Goal: Task Accomplishment & Management: Complete application form

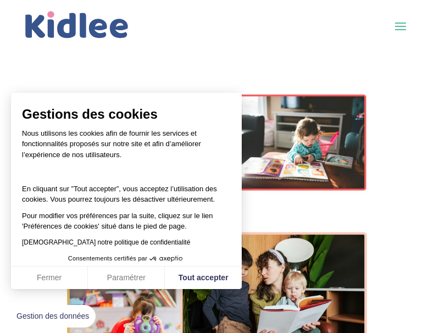
click at [399, 27] on span at bounding box center [401, 26] width 18 height 18
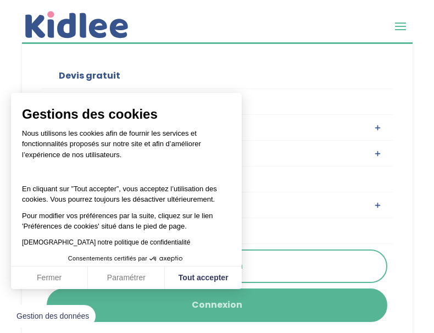
click at [225, 301] on link "Connexion" at bounding box center [217, 305] width 338 height 31
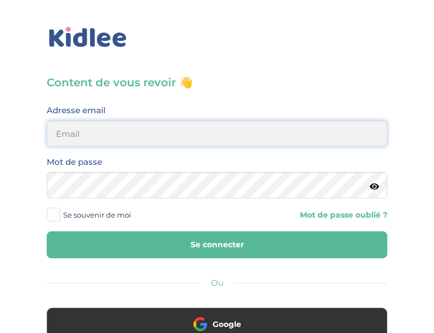
type input "marius.abrioux@gmail.com"
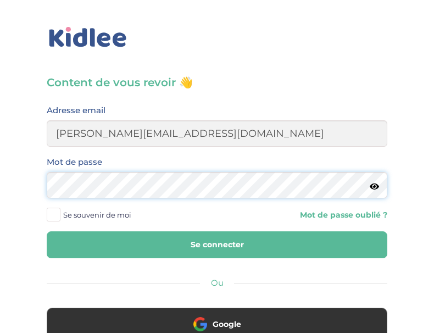
click at [217, 244] on button "Se connecter" at bounding box center [217, 244] width 341 height 27
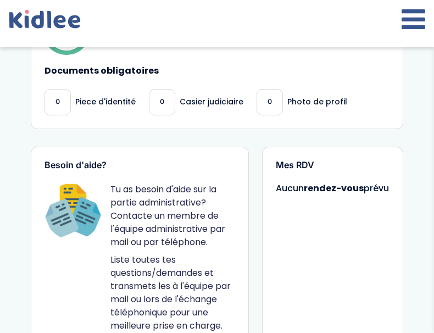
scroll to position [460, 0]
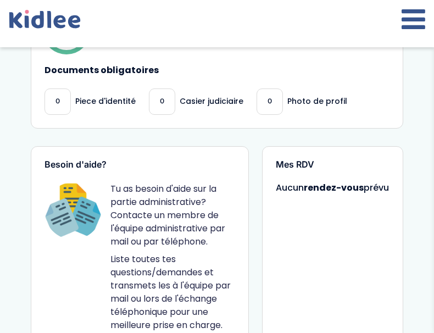
click at [103, 100] on p "Piece d'identité" at bounding box center [105, 102] width 60 height 12
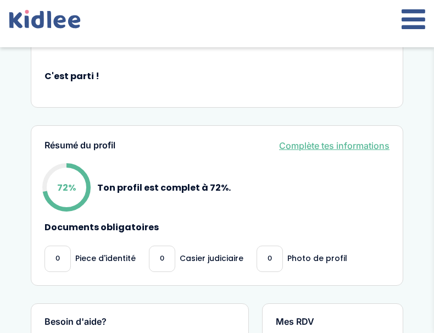
scroll to position [304, 0]
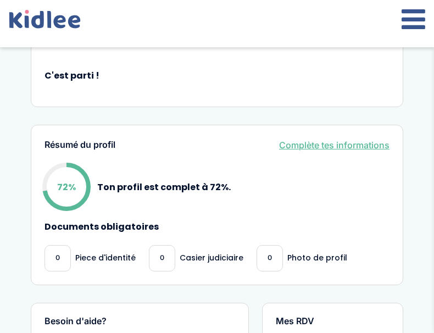
click at [317, 147] on link "Complète tes informations" at bounding box center [334, 144] width 110 height 13
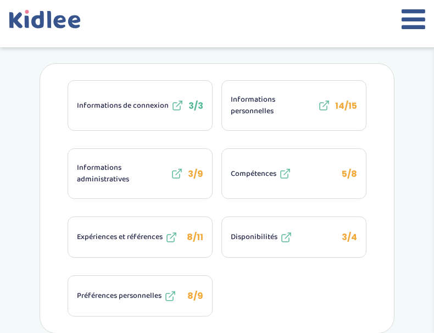
scroll to position [224, 0]
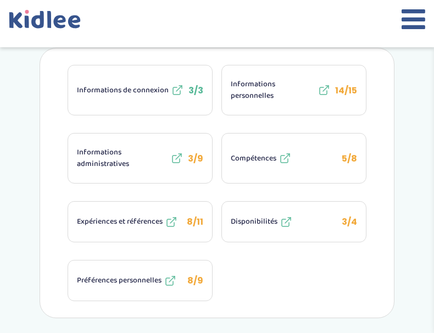
click at [299, 99] on span "Informations personnelles" at bounding box center [273, 90] width 85 height 23
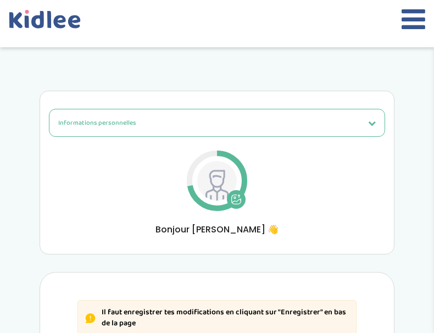
select select "0"
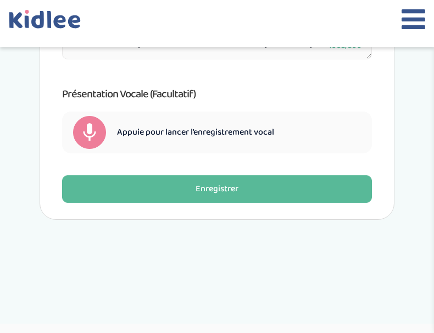
scroll to position [1034, 0]
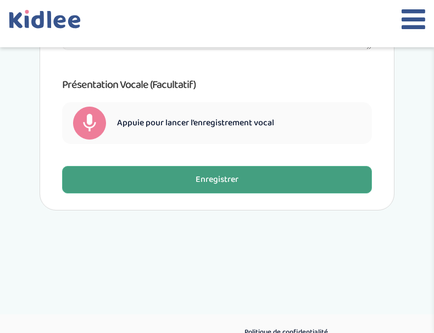
click at [264, 178] on button "Enregistrer" at bounding box center [217, 179] width 310 height 27
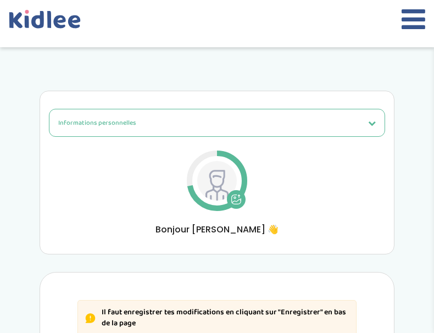
scroll to position [0, 0]
click at [371, 112] on button "Informations personnelles" at bounding box center [217, 123] width 336 height 28
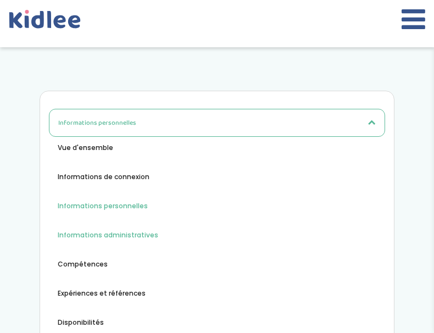
click at [102, 238] on span "Informations administratives" at bounding box center [108, 235] width 101 height 10
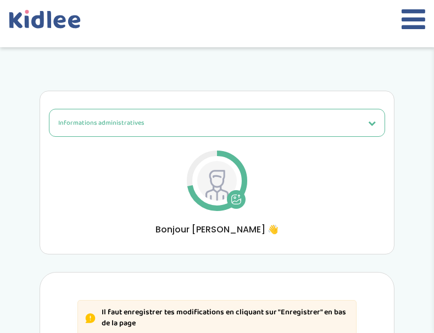
select select "Carte d'identité française ou Passeport français daté de moins de 5 ans"
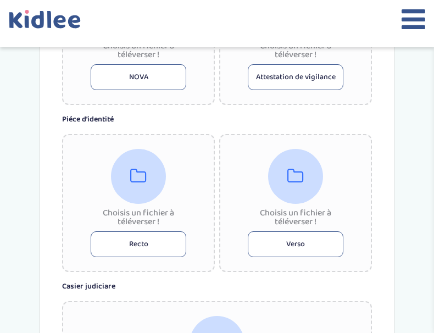
scroll to position [786, 0]
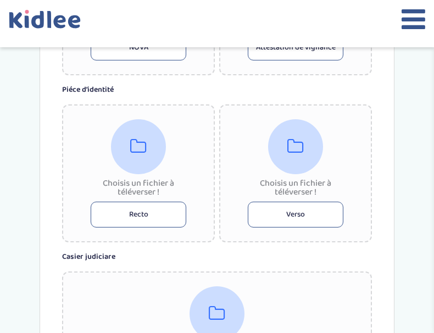
click at [145, 208] on button "Recto" at bounding box center [139, 215] width 96 height 26
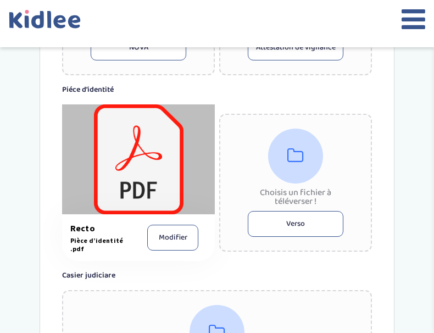
click at [292, 226] on button "Verso" at bounding box center [296, 224] width 96 height 26
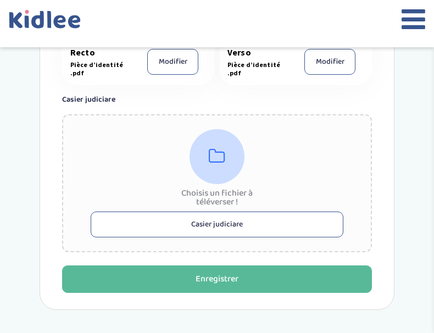
scroll to position [964, 0]
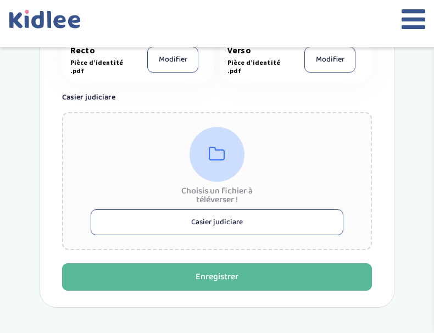
click at [223, 223] on button "Casier judiciare" at bounding box center [217, 222] width 253 height 26
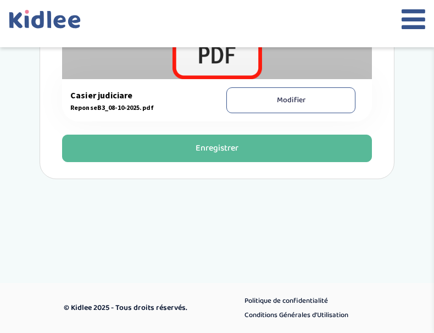
scroll to position [1107, 0]
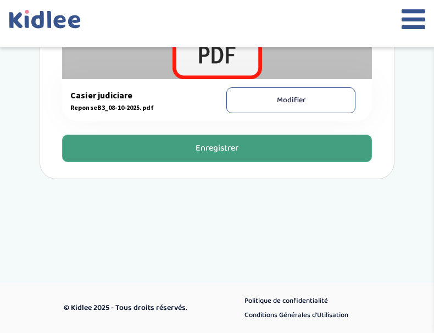
click at [240, 154] on button "Enregistrer" at bounding box center [217, 148] width 310 height 27
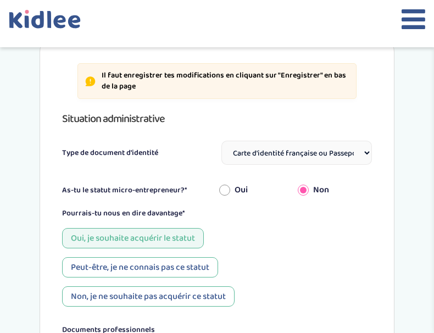
scroll to position [229, 0]
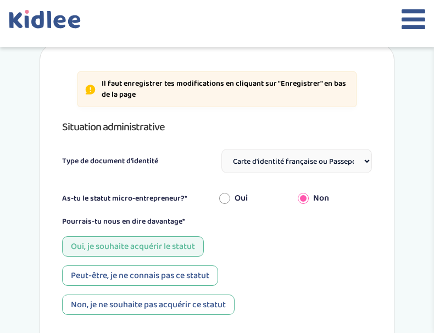
click at [417, 21] on icon at bounding box center [414, 18] width 24 height 27
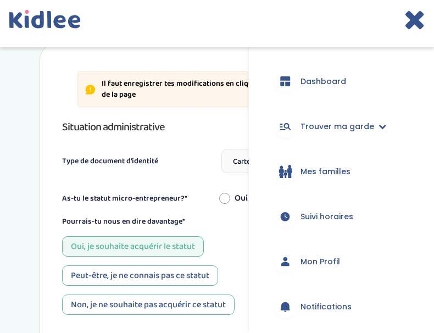
click at [327, 76] on span "Dashboard" at bounding box center [323, 82] width 46 height 12
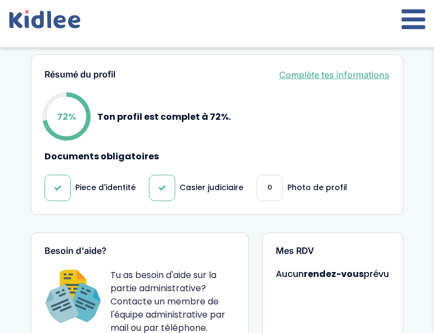
scroll to position [372, 0]
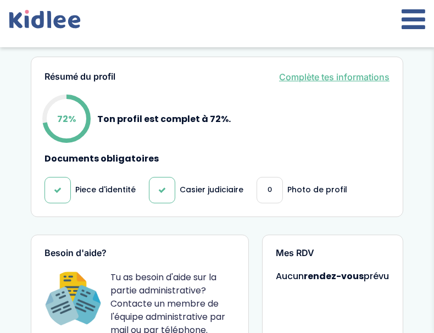
click at [318, 81] on link "Complète tes informations" at bounding box center [334, 76] width 110 height 13
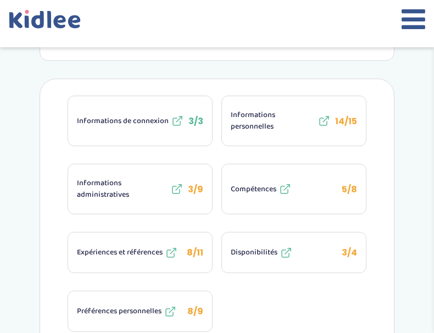
scroll to position [207, 0]
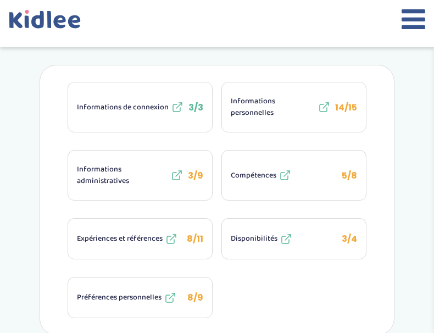
click at [320, 168] on button "Compétences 5/8" at bounding box center [294, 175] width 144 height 49
click at [260, 244] on span "Disponibilités" at bounding box center [254, 239] width 47 height 12
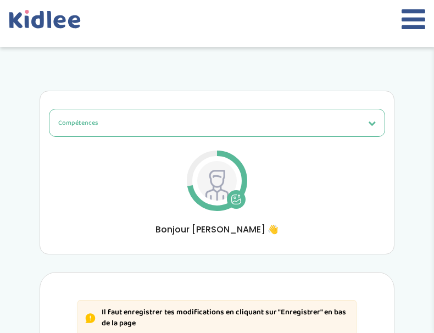
select select "Prémière"
select select "3eme"
select select "Prémière"
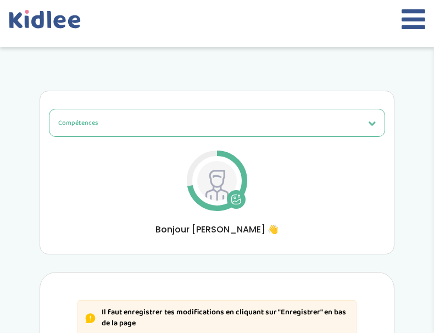
select select "Seconde"
select select "3eme"
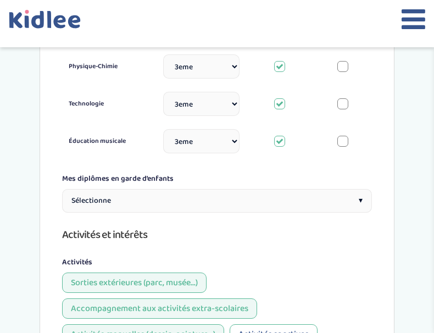
scroll to position [906, 0]
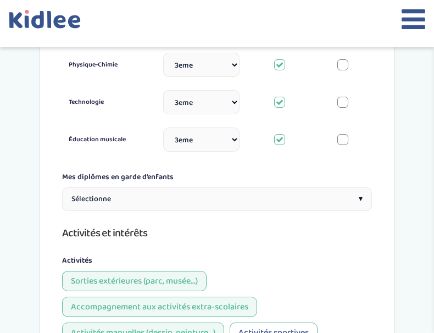
click at [291, 187] on div "Sélectionne ▾" at bounding box center [217, 199] width 310 height 24
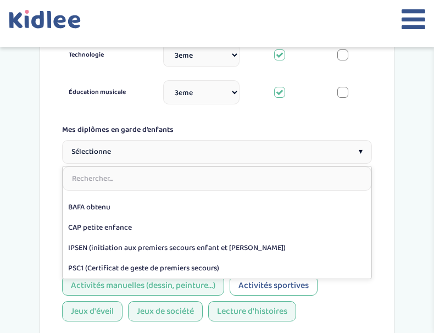
scroll to position [75, 0]
click at [321, 140] on div "Sélectionne ▾" at bounding box center [217, 152] width 310 height 24
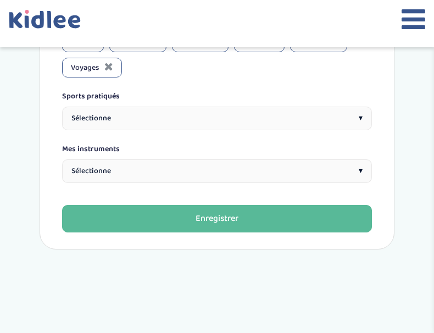
scroll to position [1355, 0]
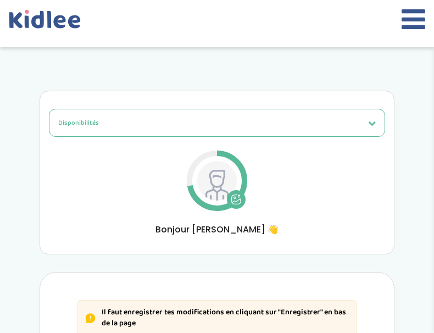
select select "1"
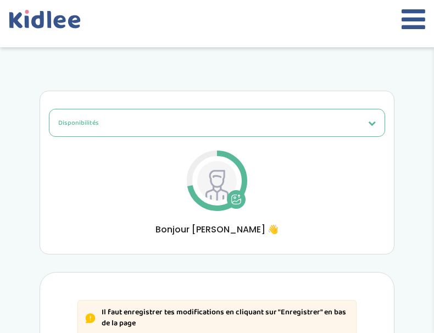
select select "1"
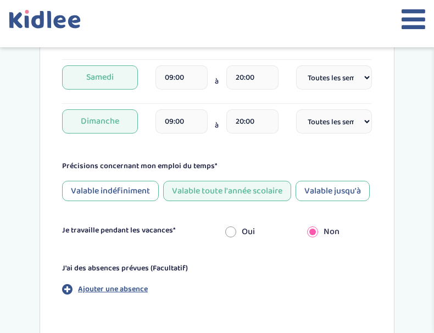
scroll to position [686, 0]
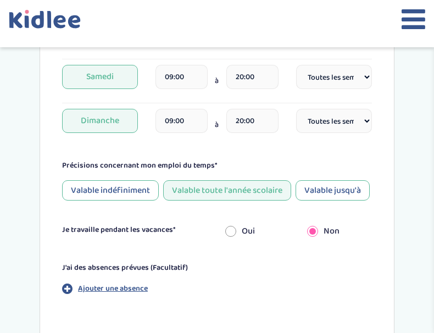
click at [233, 224] on input "radio" at bounding box center [230, 231] width 11 height 24
radio input "true"
radio input "false"
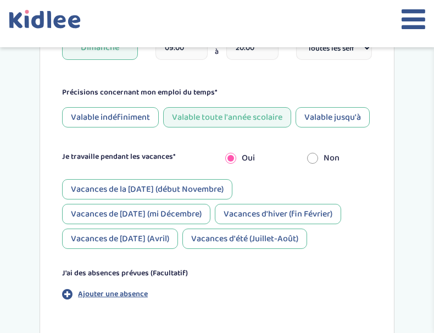
scroll to position [761, 0]
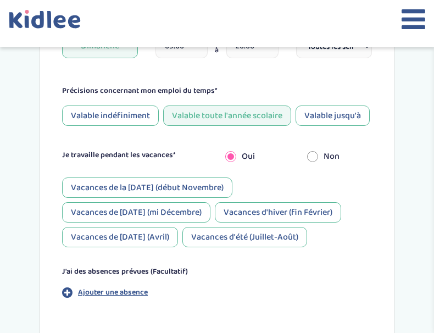
click at [184, 185] on div "Vacances de la Toussaint (début Novembre)" at bounding box center [147, 187] width 170 height 20
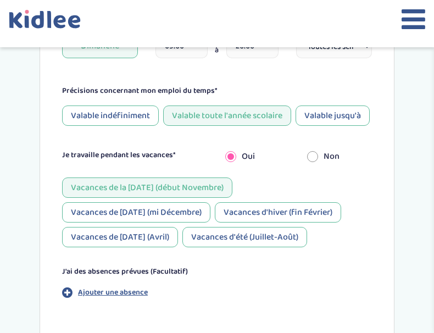
click at [149, 239] on div "Vacances de Pâques (Avril)" at bounding box center [120, 237] width 116 height 20
click at [229, 237] on div "Vacances d'été (Juillet-Août)" at bounding box center [244, 237] width 125 height 20
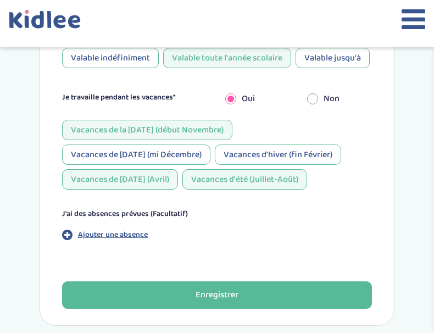
scroll to position [799, 0]
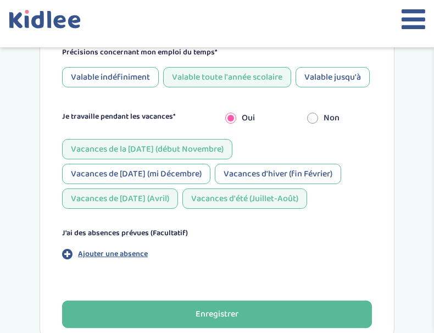
click at [127, 250] on p "Ajouter une absence" at bounding box center [113, 254] width 70 height 12
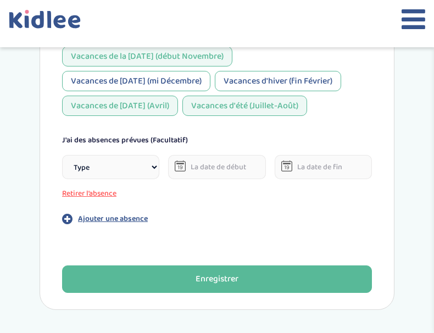
scroll to position [894, 0]
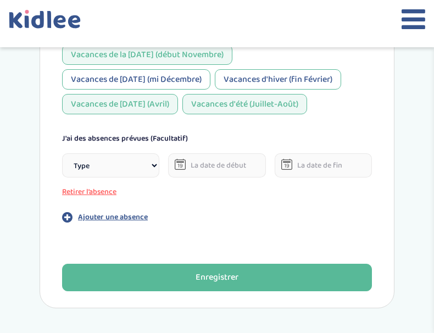
select select "Vacances"
click at [203, 163] on input "text" at bounding box center [216, 165] width 97 height 24
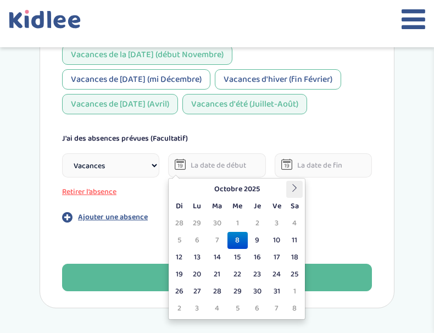
click at [293, 188] on icon at bounding box center [295, 188] width 8 height 8
click at [292, 255] on td "20" at bounding box center [294, 257] width 16 height 17
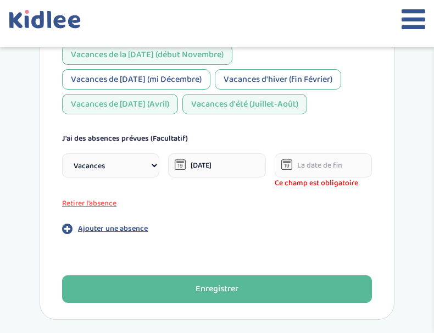
click at [321, 165] on input "text" at bounding box center [323, 165] width 97 height 24
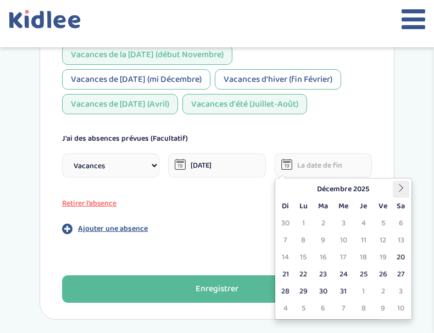
click at [397, 186] on icon at bounding box center [401, 188] width 8 height 8
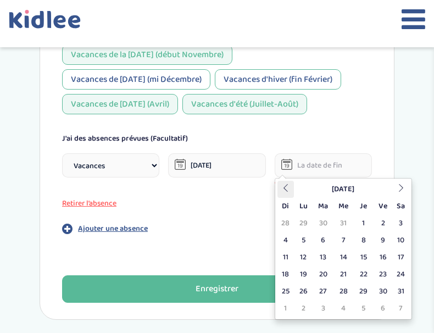
click at [290, 193] on th at bounding box center [285, 189] width 16 height 17
click at [215, 165] on input "20-12-2025" at bounding box center [216, 165] width 97 height 24
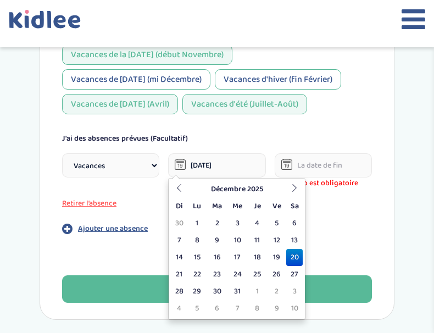
click at [274, 260] on td "19" at bounding box center [276, 257] width 19 height 17
type input "19-12-2025"
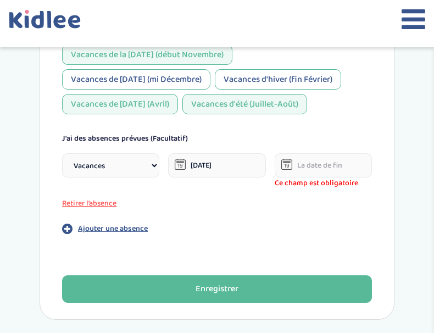
click at [311, 177] on span "Ce champ est obligatoire" at bounding box center [323, 183] width 97 height 12
click at [311, 168] on input "text" at bounding box center [323, 165] width 97 height 24
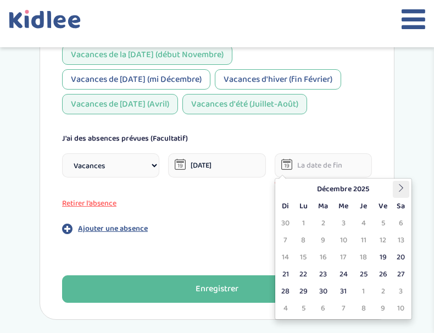
click at [399, 192] on th at bounding box center [401, 189] width 16 height 17
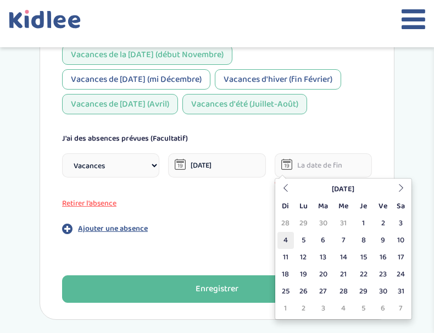
click at [287, 239] on td "4" at bounding box center [285, 240] width 16 height 17
type input "04-01-2026"
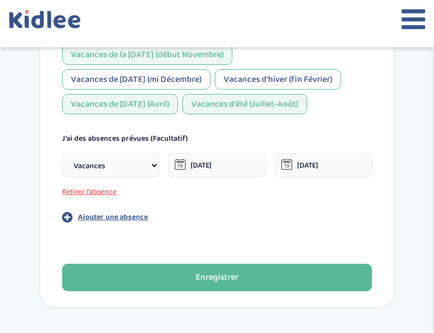
click at [128, 214] on p "Ajouter une absence" at bounding box center [113, 217] width 70 height 12
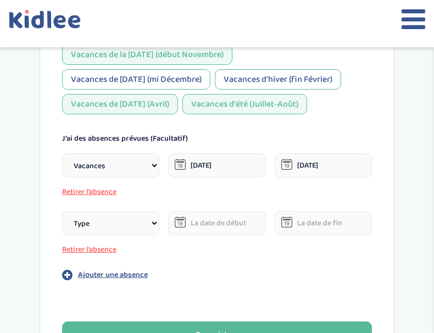
click at [214, 225] on input "text" at bounding box center [216, 223] width 97 height 24
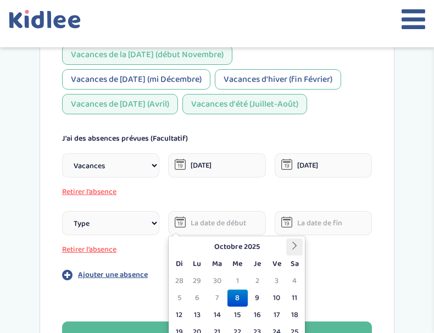
click at [297, 248] on icon at bounding box center [295, 246] width 8 height 8
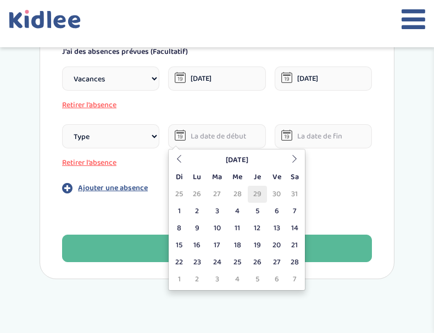
scroll to position [980, 0]
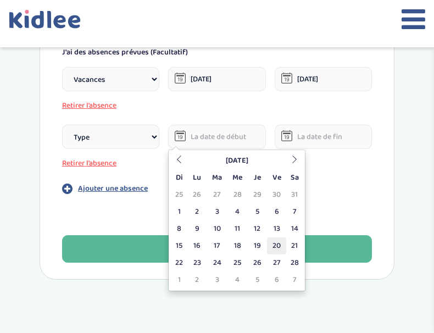
click at [271, 244] on td "20" at bounding box center [276, 245] width 19 height 17
type input "20-02-2026"
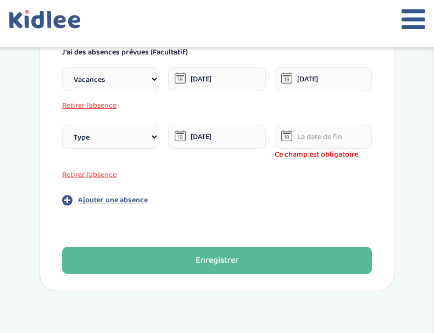
click at [311, 134] on input "text" at bounding box center [323, 137] width 97 height 24
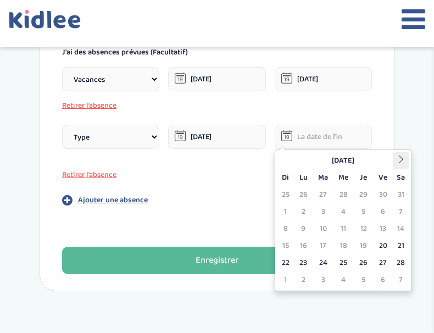
click at [395, 162] on th at bounding box center [401, 160] width 16 height 17
click at [286, 161] on icon at bounding box center [286, 159] width 8 height 8
click at [404, 157] on th at bounding box center [401, 160] width 16 height 17
click at [290, 211] on td "1" at bounding box center [285, 211] width 16 height 17
type input "01-03-2026"
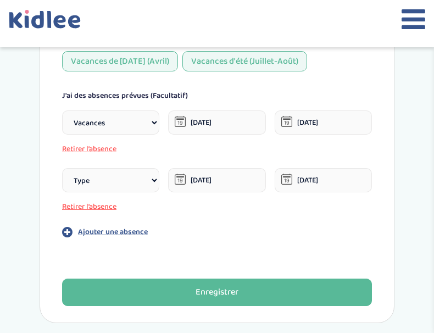
scroll to position [927, 0]
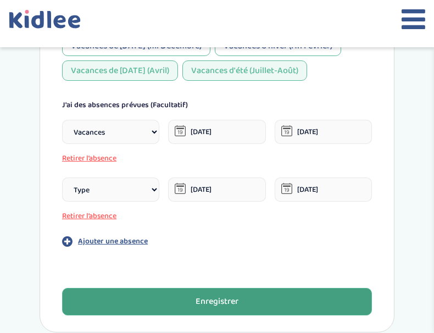
click at [235, 302] on div "Enregistrer" at bounding box center [217, 302] width 43 height 13
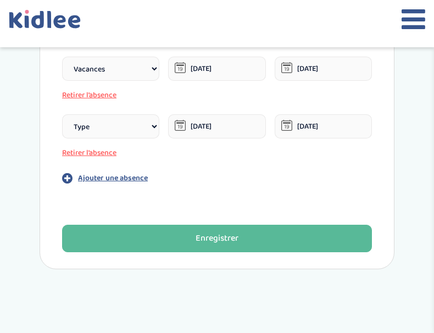
scroll to position [977, 0]
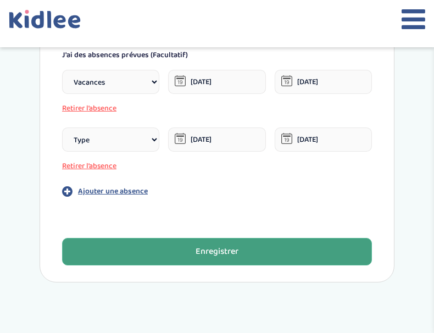
click at [221, 248] on div "Enregistrer" at bounding box center [217, 252] width 43 height 13
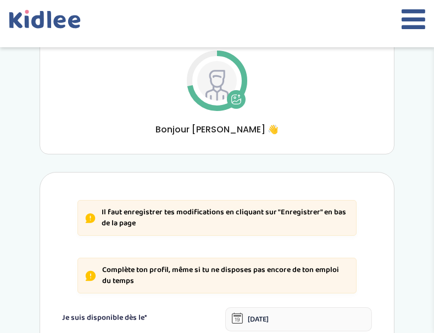
scroll to position [105, 0]
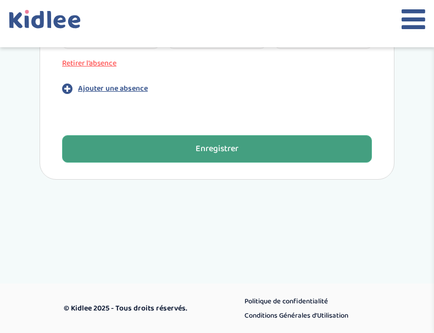
click at [219, 155] on button "Enregistrer" at bounding box center [217, 148] width 310 height 27
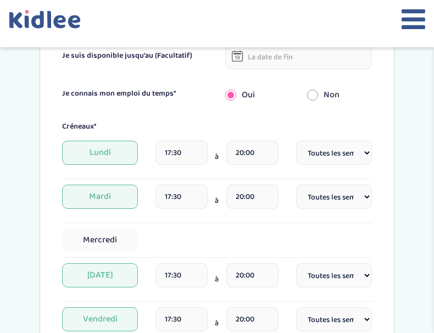
scroll to position [272, 0]
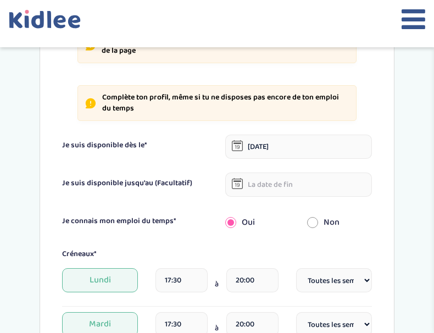
click at [206, 102] on p "Complète ton profil, même si tu ne disposes pas encore de ton emploi du temps" at bounding box center [225, 102] width 247 height 21
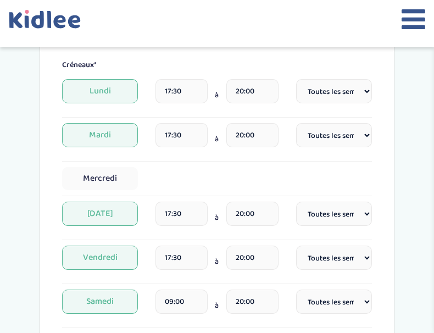
scroll to position [464, 0]
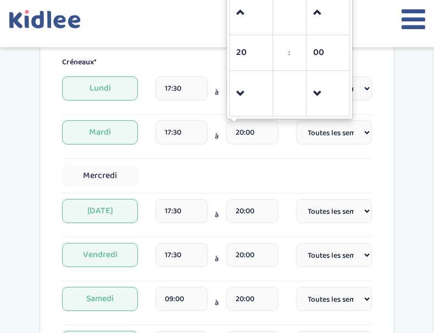
click at [255, 141] on input "20:00" at bounding box center [252, 132] width 52 height 24
click at [259, 140] on input "20:00" at bounding box center [252, 132] width 52 height 24
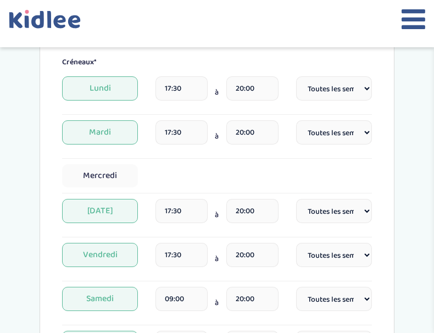
click at [261, 88] on input "20:00" at bounding box center [252, 88] width 52 height 24
click at [263, 210] on input "20:00" at bounding box center [252, 211] width 52 height 24
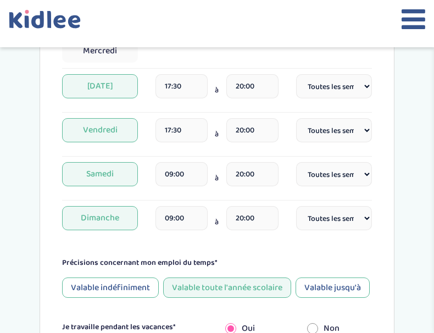
scroll to position [590, 0]
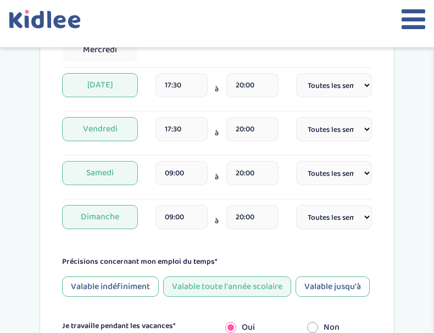
click at [264, 136] on input "20:00" at bounding box center [252, 129] width 52 height 24
click at [257, 170] on input "20:00" at bounding box center [252, 173] width 52 height 24
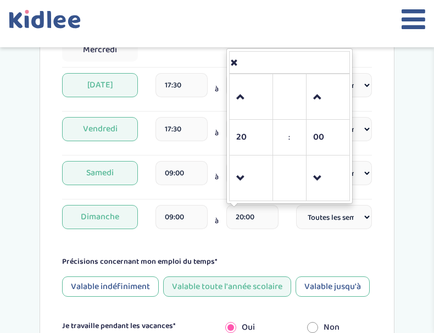
click at [252, 221] on input "20:00" at bounding box center [252, 217] width 52 height 24
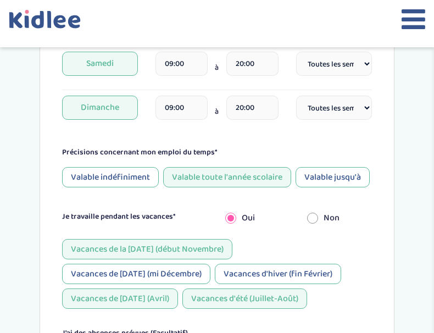
scroll to position [711, 0]
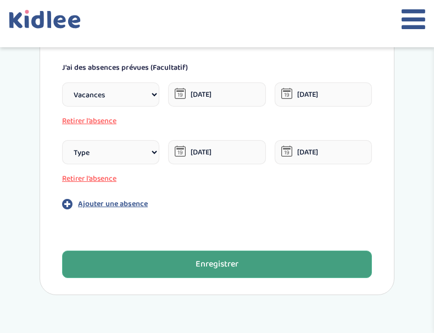
click at [246, 266] on button "Enregistrer" at bounding box center [217, 263] width 310 height 27
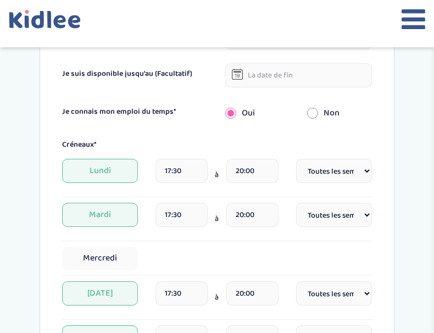
scroll to position [272, 0]
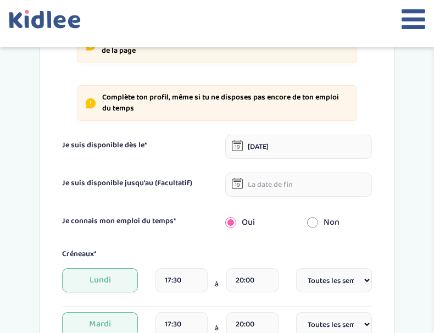
click at [265, 181] on input "text" at bounding box center [298, 184] width 147 height 24
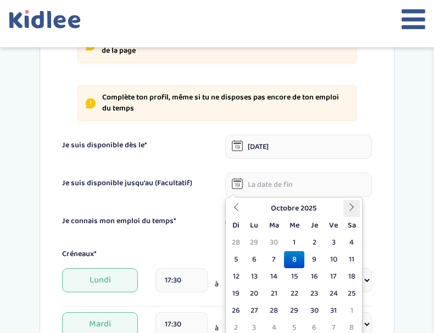
click at [354, 207] on icon at bounding box center [352, 207] width 8 height 8
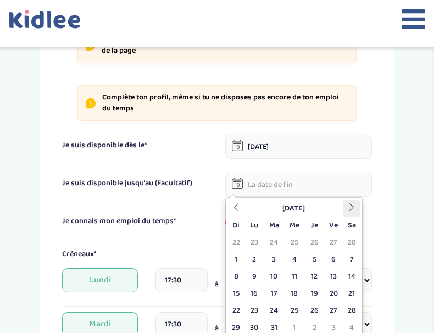
click at [354, 207] on icon at bounding box center [352, 207] width 8 height 8
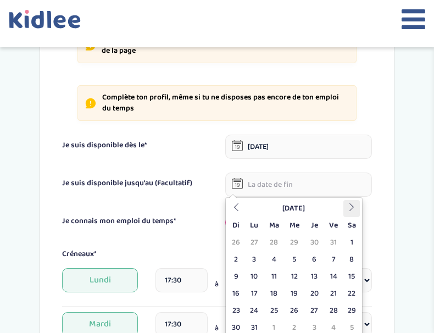
click at [354, 207] on icon at bounding box center [352, 207] width 8 height 8
click at [236, 211] on th at bounding box center [236, 208] width 16 height 17
click at [352, 213] on th at bounding box center [351, 208] width 16 height 17
click at [279, 238] on td "1" at bounding box center [274, 242] width 20 height 17
type input "01-09-2026"
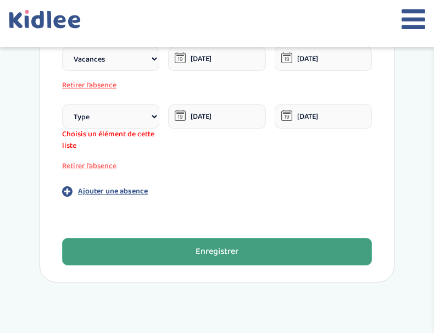
click at [242, 250] on button "Enregistrer" at bounding box center [217, 251] width 310 height 27
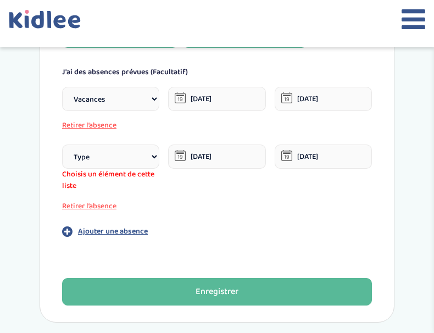
scroll to position [961, 0]
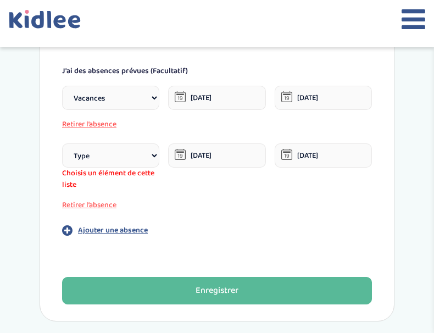
select select "Vacances"
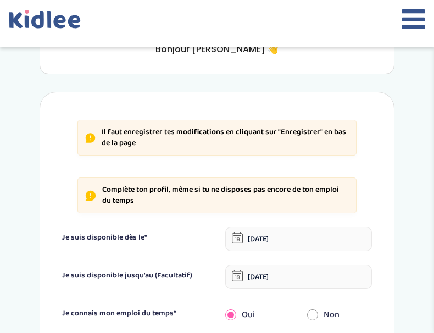
scroll to position [245, 0]
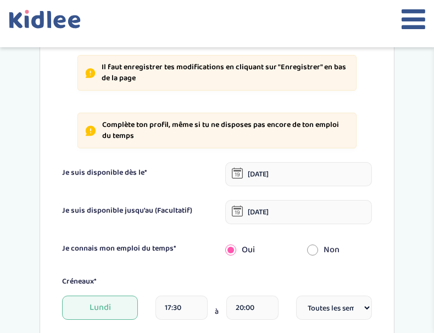
click at [278, 218] on input "01-09-2026" at bounding box center [298, 212] width 147 height 24
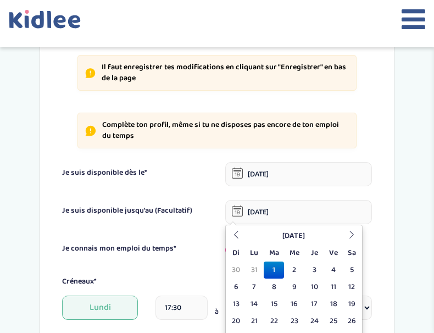
click at [283, 205] on input "01-09-2026" at bounding box center [298, 212] width 147 height 24
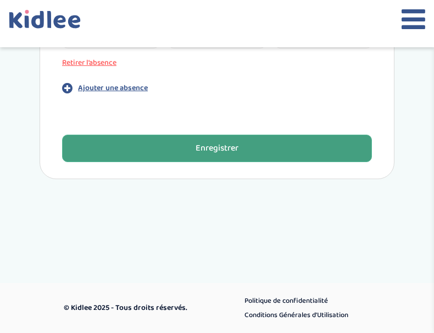
scroll to position [1080, 0]
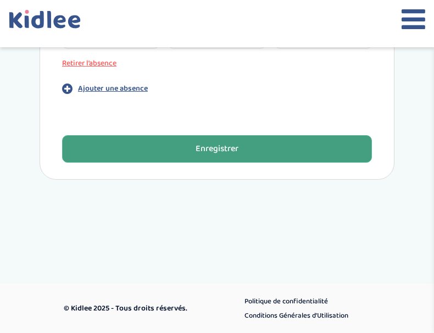
click at [261, 148] on button "Enregistrer" at bounding box center [217, 148] width 310 height 27
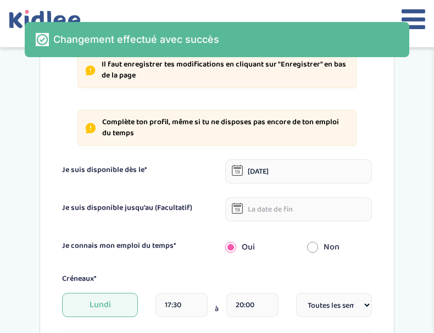
scroll to position [213, 0]
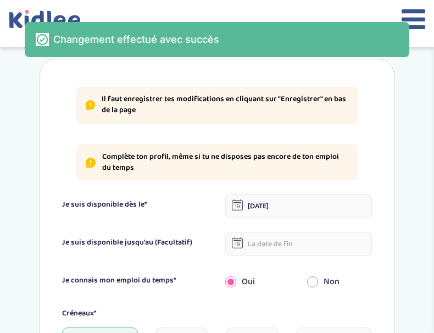
click at [415, 16] on icon at bounding box center [414, 18] width 24 height 27
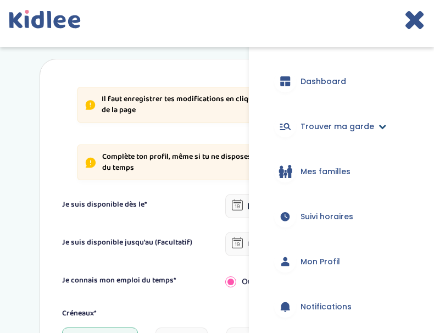
click at [342, 132] on span "Trouver ma garde" at bounding box center [337, 127] width 74 height 12
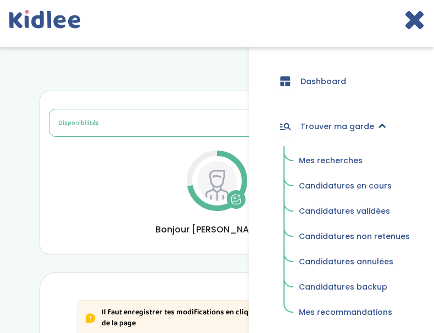
click at [341, 120] on link "Trouver ma garde" at bounding box center [341, 127] width 152 height 40
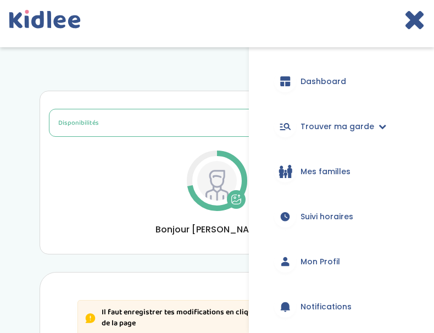
click at [216, 175] on img at bounding box center [217, 181] width 40 height 40
click at [411, 12] on icon at bounding box center [414, 18] width 21 height 27
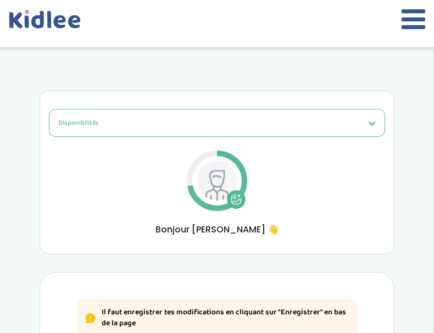
click at [270, 122] on button "Disponibilités" at bounding box center [217, 123] width 336 height 28
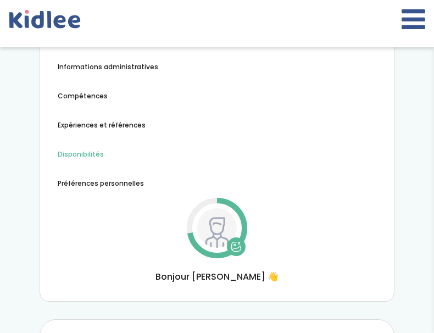
scroll to position [169, 0]
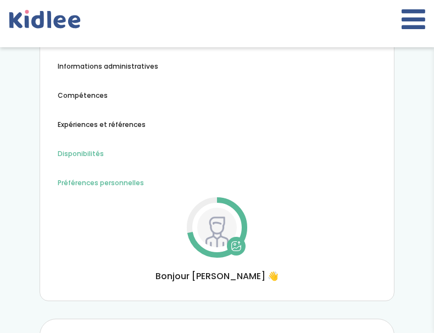
click at [133, 181] on span "Préférences personnelles" at bounding box center [101, 183] width 86 height 10
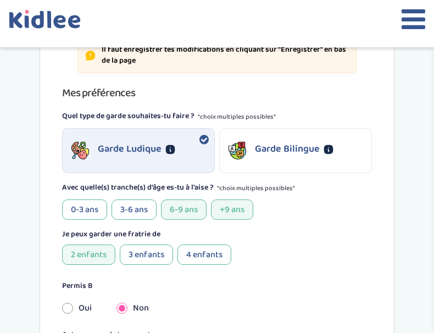
scroll to position [320, 0]
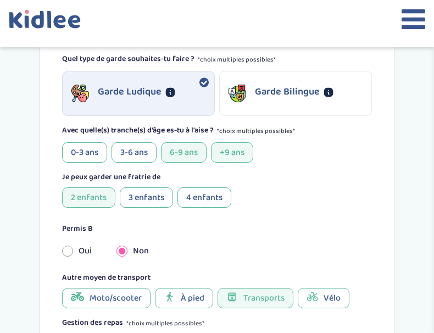
click at [149, 152] on div "3-6 ans" at bounding box center [134, 152] width 45 height 20
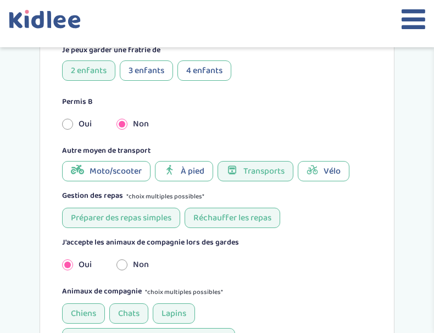
scroll to position [452, 0]
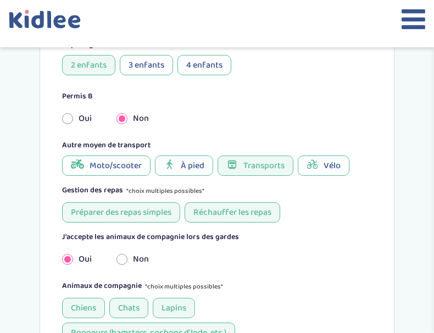
click at [208, 166] on div "À pied" at bounding box center [184, 165] width 58 height 20
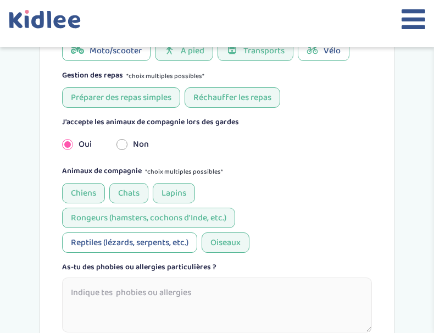
scroll to position [568, 0]
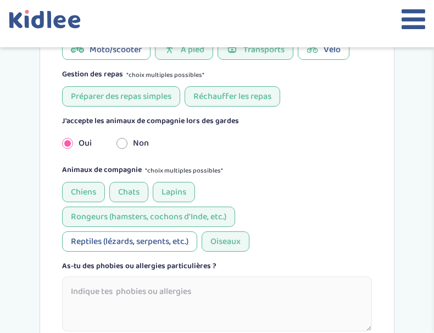
click at [227, 238] on div "Oiseaux" at bounding box center [226, 241] width 48 height 20
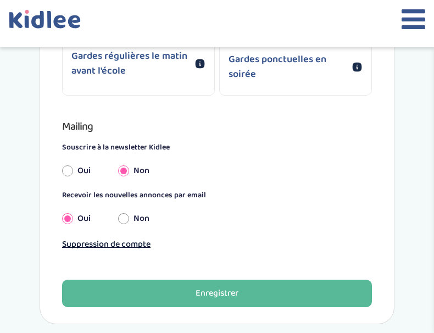
scroll to position [1210, 0]
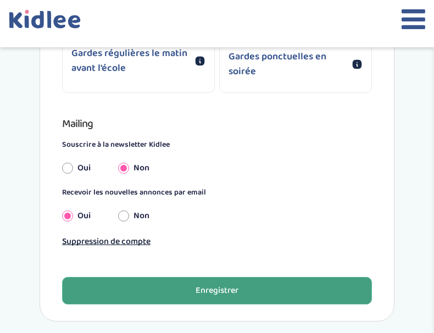
click at [219, 287] on div "Enregistrer" at bounding box center [217, 291] width 43 height 13
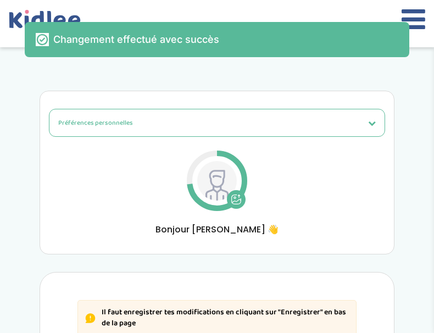
scroll to position [0, 0]
click at [411, 29] on icon at bounding box center [414, 18] width 24 height 27
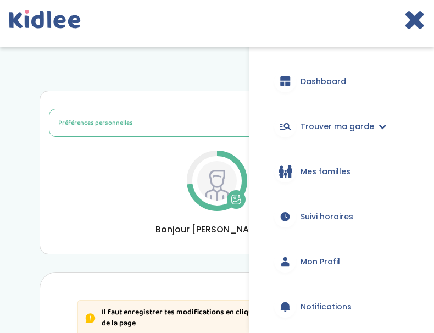
click at [315, 84] on span "Dashboard" at bounding box center [323, 82] width 46 height 12
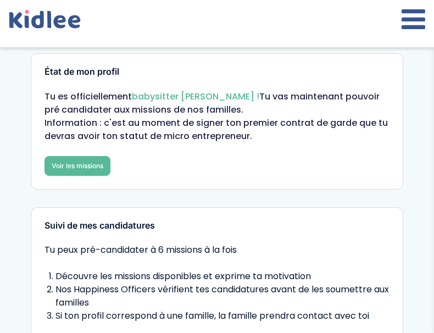
scroll to position [14, 0]
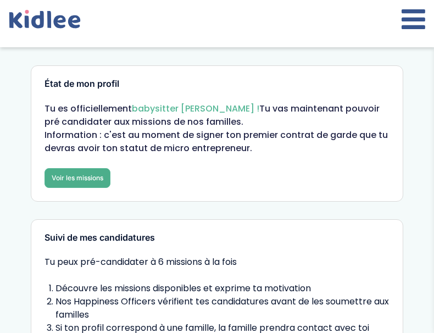
click at [88, 172] on link "Voir les missions" at bounding box center [77, 178] width 66 height 20
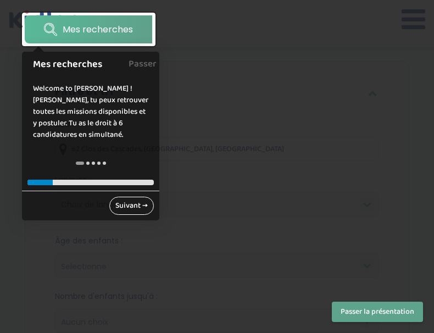
click at [123, 205] on link "Suivant →" at bounding box center [131, 206] width 44 height 18
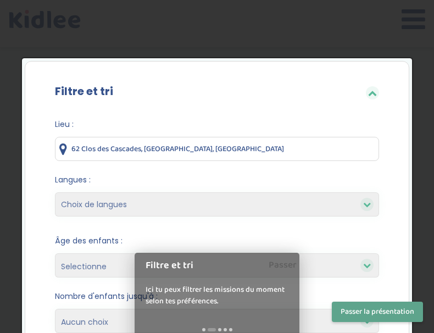
scroll to position [235, 0]
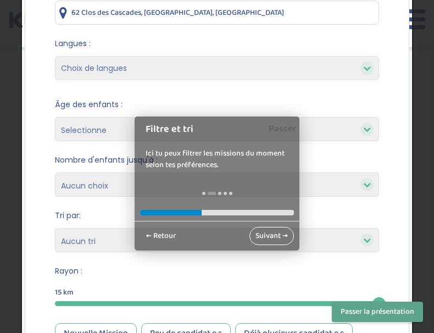
click at [260, 237] on link "Suivant →" at bounding box center [271, 236] width 44 height 18
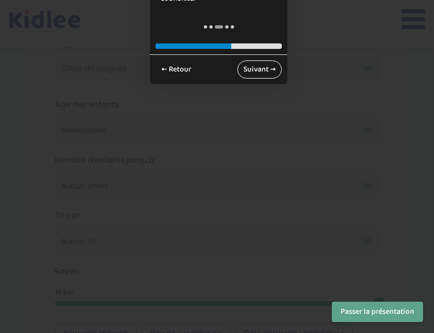
scroll to position [0, 0]
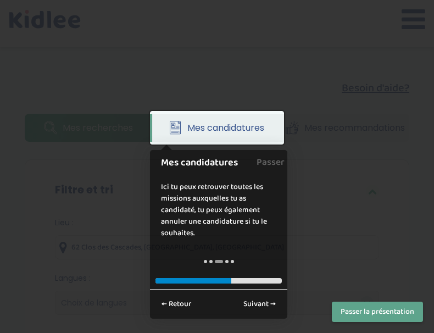
click at [382, 314] on button "Passer la présentation" at bounding box center [377, 312] width 91 height 20
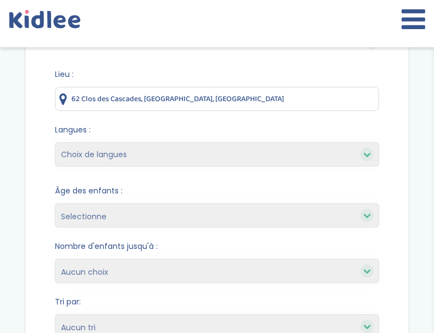
scroll to position [151, 0]
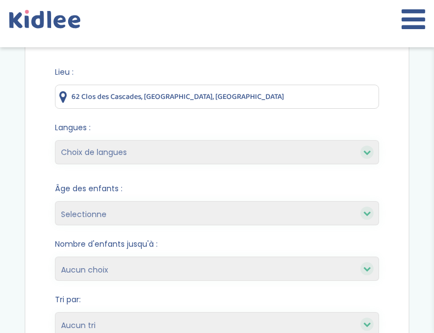
click at [222, 93] on input "62 Clos des Cascades, Noisy-le-Grand, France" at bounding box center [217, 97] width 324 height 24
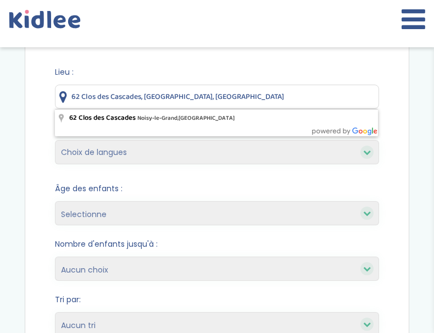
click at [222, 93] on input "62 Clos des Cascades, Noisy-le-Grand, France" at bounding box center [217, 97] width 324 height 24
click at [304, 98] on input "62 Clos des Cascades, Noisy-le-Grand, France" at bounding box center [217, 97] width 324 height 24
click at [304, 97] on input "62 Clos des Cascades, Noisy-le-Grand, France" at bounding box center [217, 97] width 324 height 24
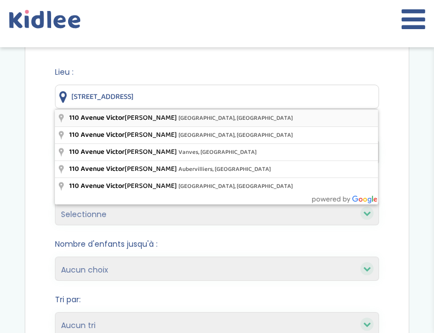
type input "[STREET_ADDRESS][PERSON_NAME]"
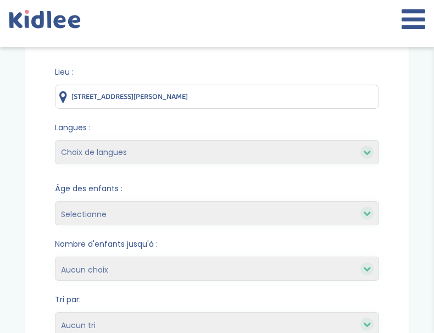
select select "12"
select select
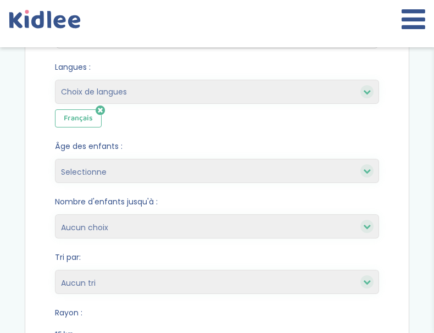
scroll to position [253, 0]
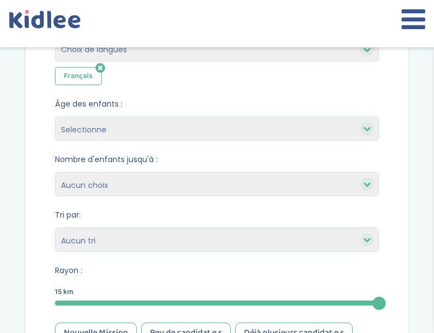
select select "3-6"
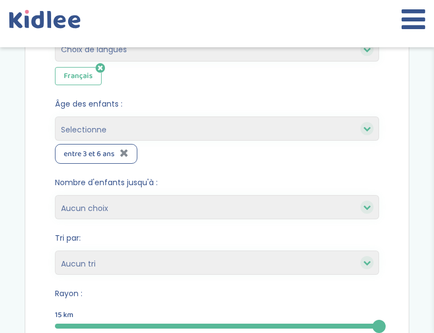
select select "+6"
select select
select select "2"
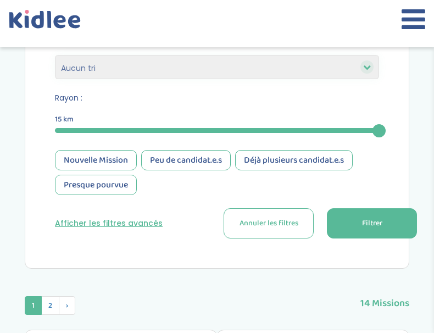
scroll to position [455, 0]
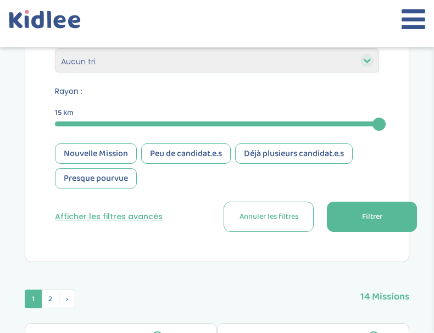
click at [125, 150] on div "Nouvelle Mission" at bounding box center [96, 153] width 82 height 20
click at [109, 153] on div "Nouvelle Mission" at bounding box center [96, 153] width 82 height 20
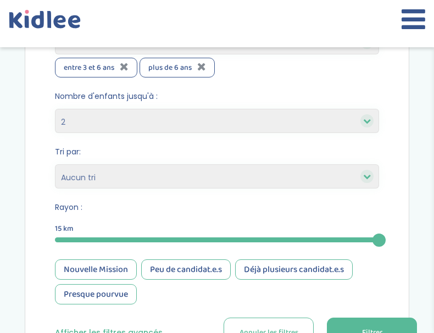
scroll to position [452, 0]
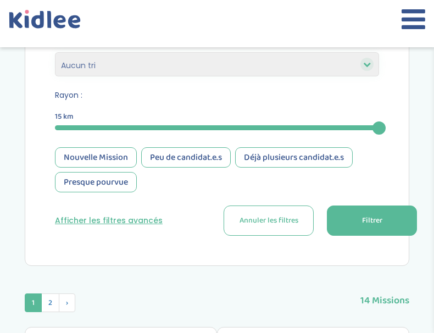
click at [365, 222] on span "Filtrer" at bounding box center [372, 221] width 20 height 12
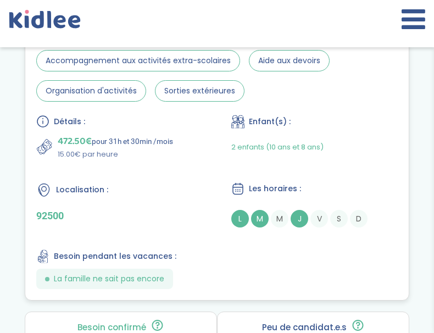
scroll to position [828, 0]
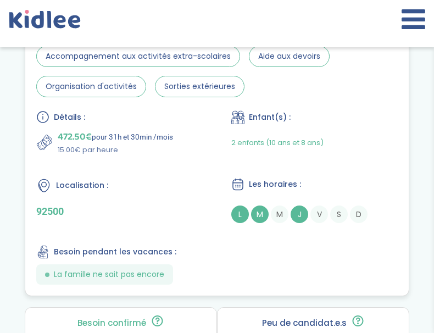
click at [316, 102] on div "Philippe E . N° 7102 Accompagnement aux activités extra-scolaires Aide aux devo…" at bounding box center [216, 155] width 383 height 281
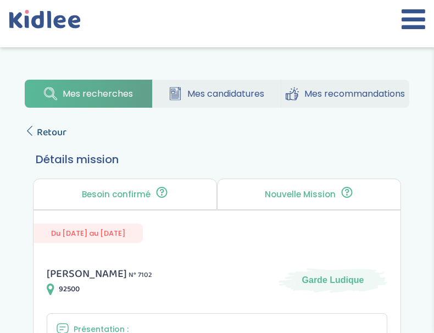
click at [37, 135] on span "Retour" at bounding box center [52, 132] width 30 height 15
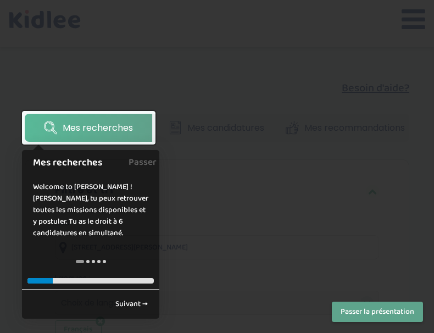
select select "2"
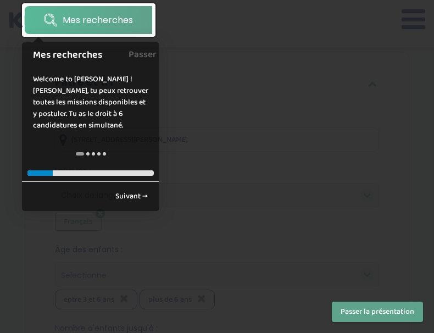
click at [359, 310] on button "Passer la présentation" at bounding box center [377, 312] width 91 height 20
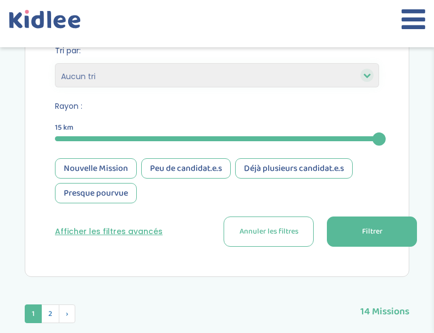
scroll to position [441, 0]
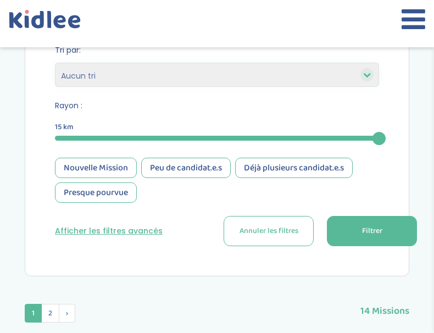
click at [131, 234] on button "Afficher les filtres avancés" at bounding box center [109, 231] width 108 height 12
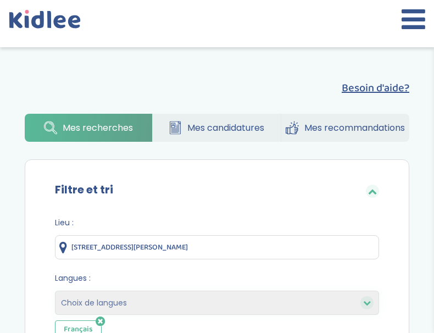
scroll to position [0, 0]
click at [221, 132] on span "Mes candidatures" at bounding box center [225, 128] width 77 height 14
select select "2"
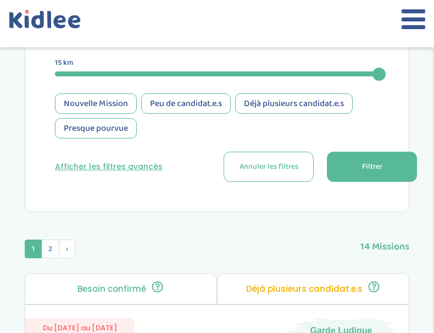
click at [369, 166] on span "Filtrer" at bounding box center [372, 167] width 20 height 12
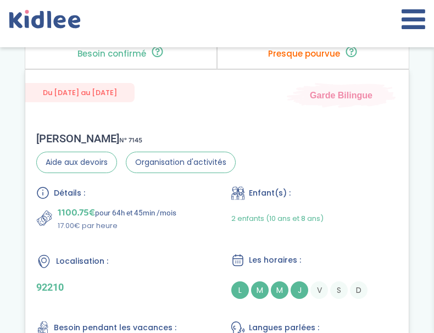
scroll to position [2851, 0]
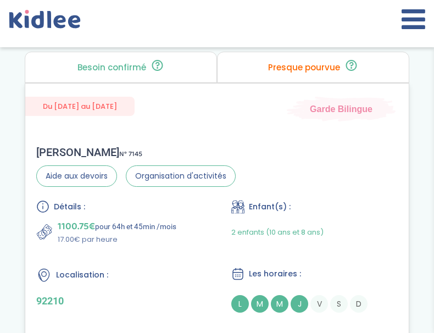
click at [299, 151] on div "[PERSON_NAME] N° 7145 Aide aux devoirs Organisation d'activités Détails : 1100.…" at bounding box center [216, 262] width 383 height 255
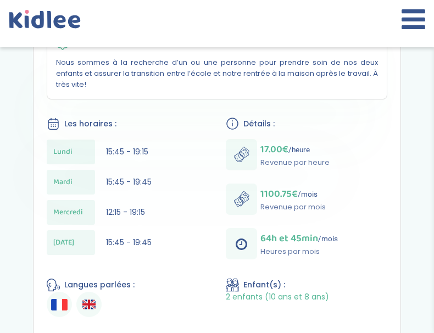
scroll to position [286, 0]
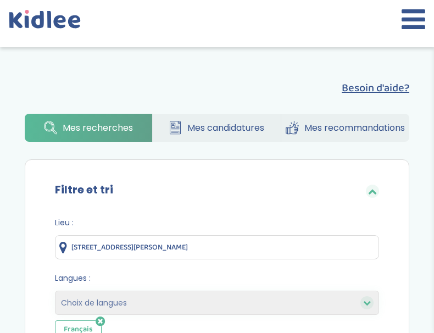
select select "2"
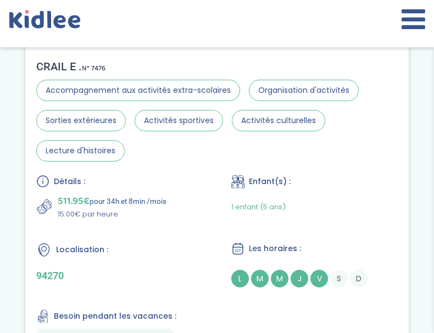
click at [183, 181] on div "Détails :" at bounding box center [119, 181] width 166 height 13
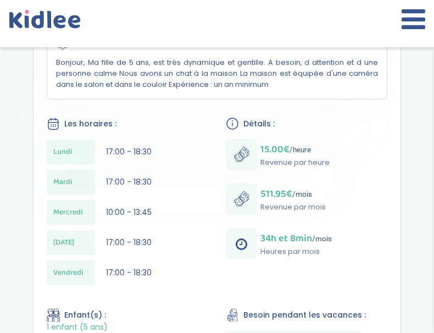
scroll to position [294, 0]
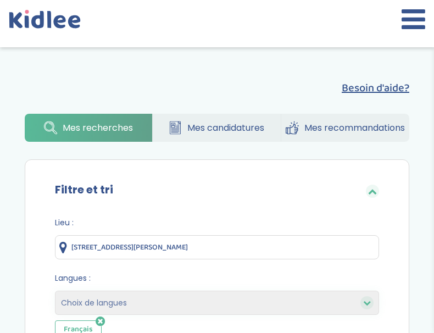
select select "2"
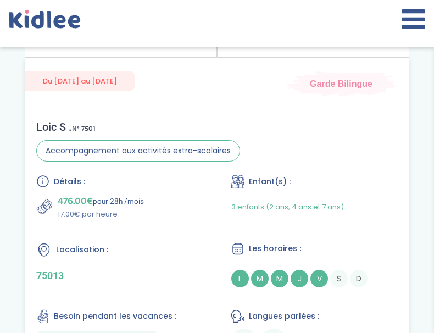
scroll to position [1186, 0]
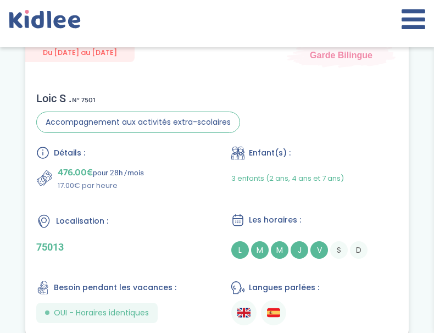
click at [179, 218] on div "Localisation :" at bounding box center [119, 221] width 166 height 16
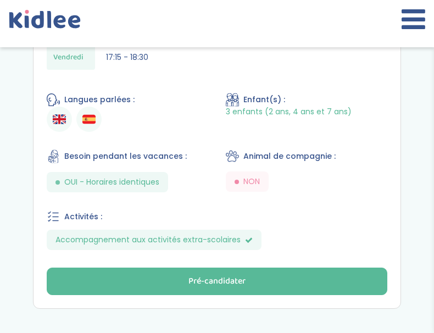
scroll to position [544, 0]
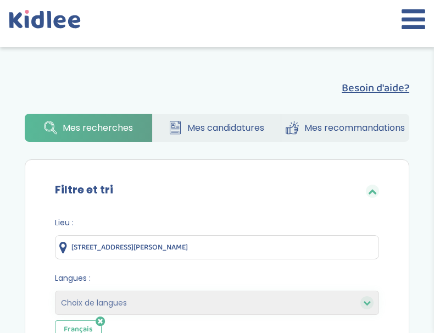
select select "2"
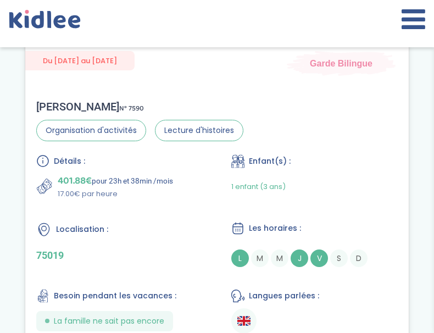
scroll to position [1524, 0]
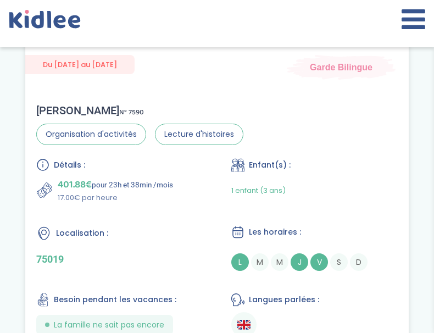
click at [197, 208] on div "Détails : 401.88€ pour 23h et 38min /mois 17.00€ par heure Enfant(s) : 1 enfant…" at bounding box center [216, 247] width 361 height 179
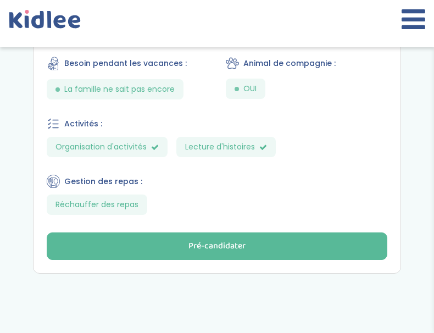
scroll to position [609, 0]
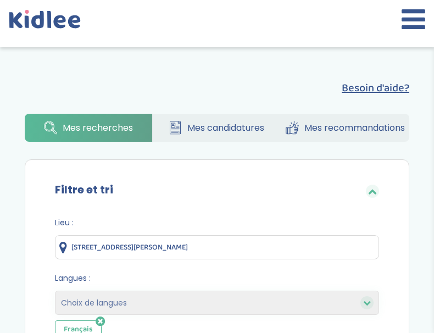
select select "2"
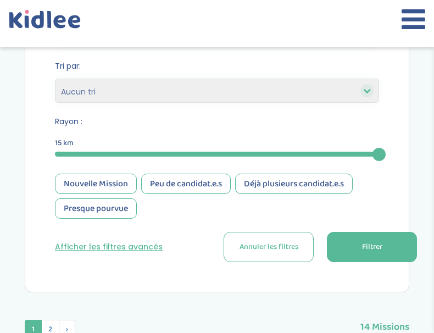
scroll to position [427, 0]
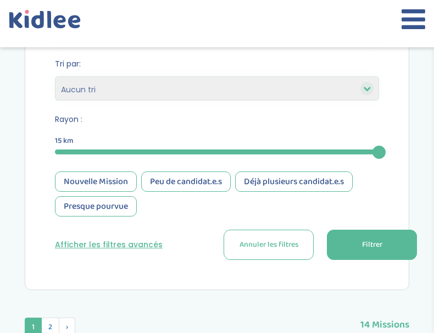
click at [128, 243] on button "Afficher les filtres avancés" at bounding box center [109, 245] width 108 height 12
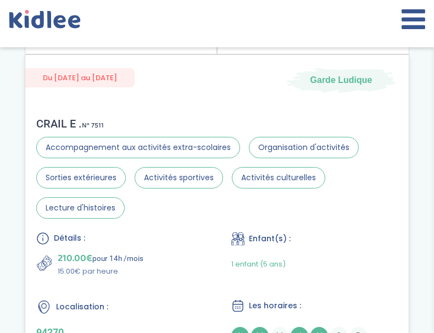
scroll to position [2339, 0]
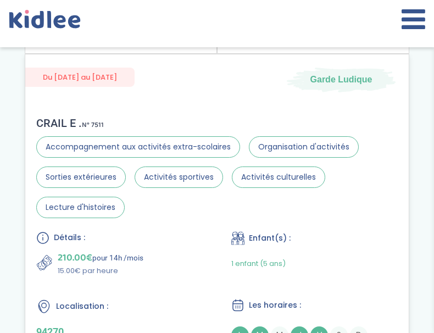
click at [335, 227] on div "CRAIL E . N° 7511 Accompagnement aux activités extra-scolaires Organisation d'a…" at bounding box center [216, 260] width 383 height 311
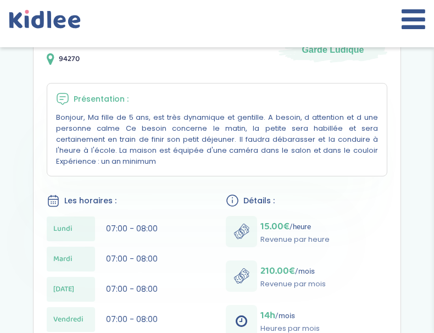
scroll to position [232, 0]
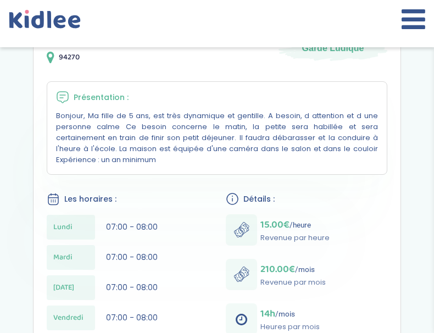
click at [176, 241] on div "Lundi 07:00 - 08:00 Mardi 07:00 - 08:00 Jeudi 07:00 - 08:00 Vendredi 07:00 - 08…" at bounding box center [128, 275] width 162 height 121
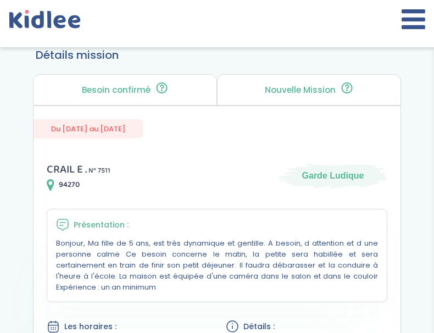
scroll to position [104, 0]
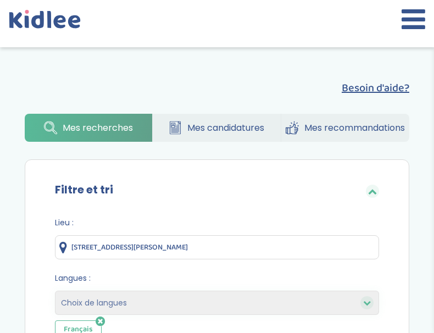
select select "2"
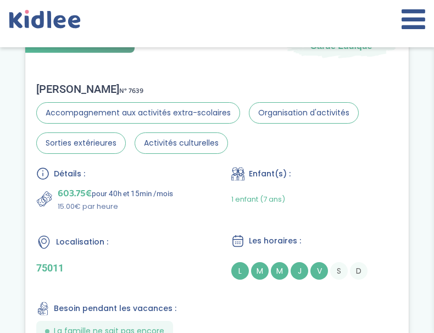
scroll to position [3344, 0]
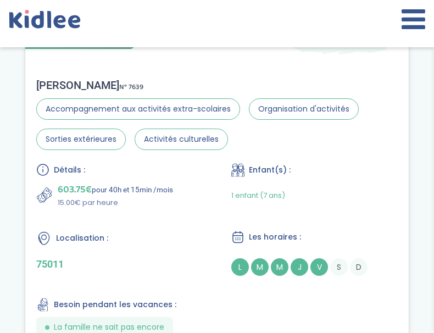
click at [164, 232] on div "Localisation :" at bounding box center [119, 238] width 166 height 16
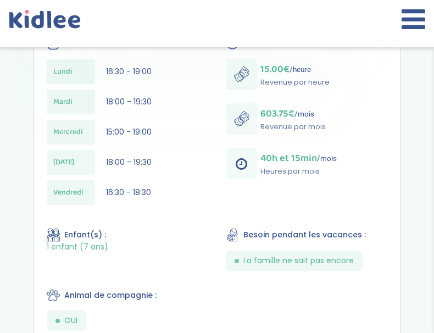
scroll to position [391, 0]
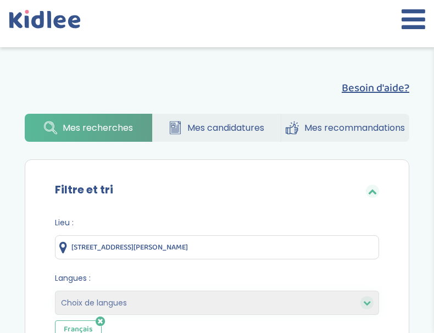
select select "2"
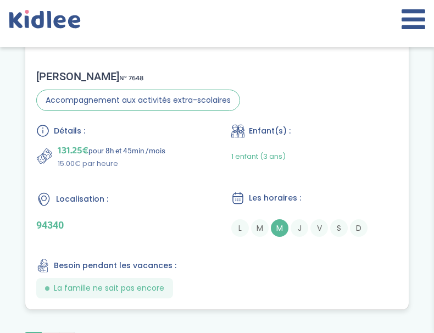
scroll to position [4168, 0]
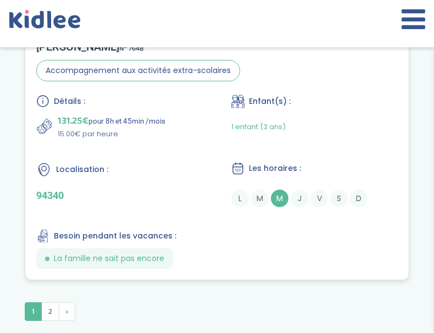
click at [166, 164] on div "Localisation :" at bounding box center [119, 170] width 166 height 16
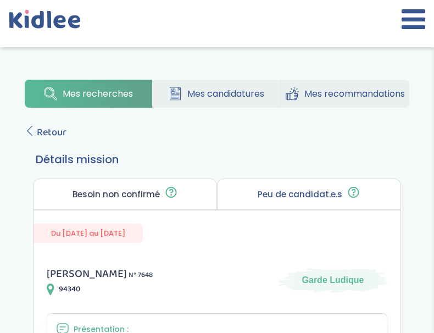
click at [353, 93] on span "Mes recommandations" at bounding box center [354, 94] width 101 height 14
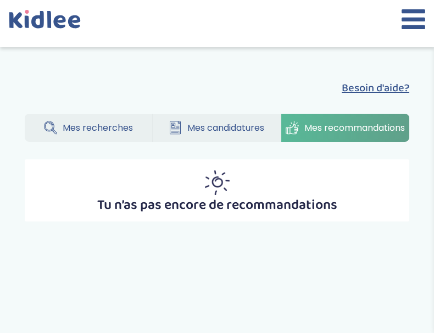
click at [75, 122] on span "Mes recherches" at bounding box center [98, 128] width 70 height 14
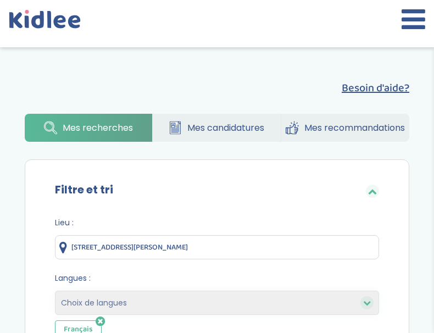
select select "2"
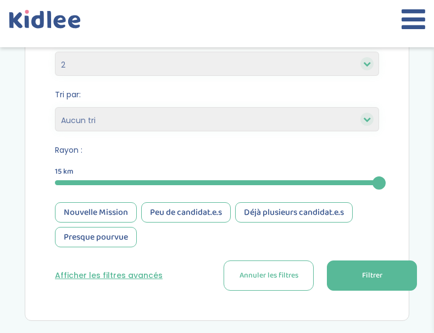
click at [120, 279] on button "Afficher les filtres avancés" at bounding box center [109, 276] width 108 height 12
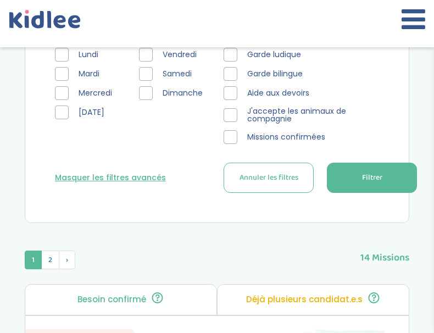
scroll to position [633, 0]
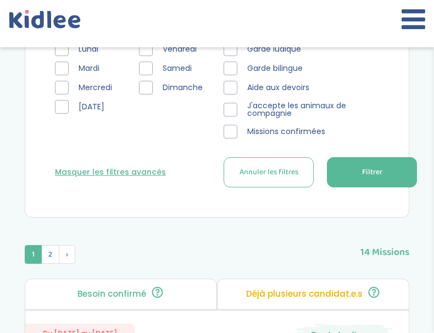
click at [354, 176] on button "Filtrer" at bounding box center [372, 172] width 90 height 30
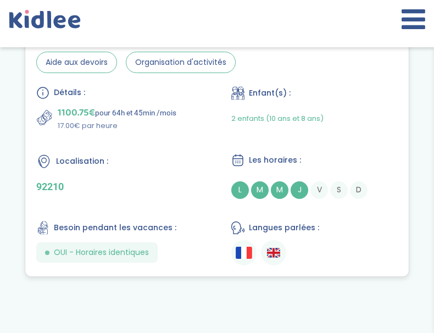
scroll to position [3076, 0]
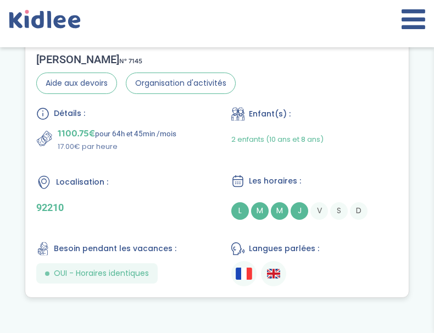
click at [158, 192] on div "Localisation : 92210" at bounding box center [119, 197] width 166 height 46
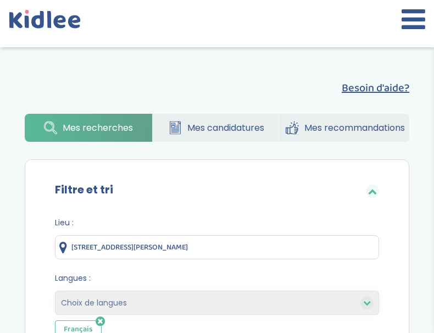
select select "2"
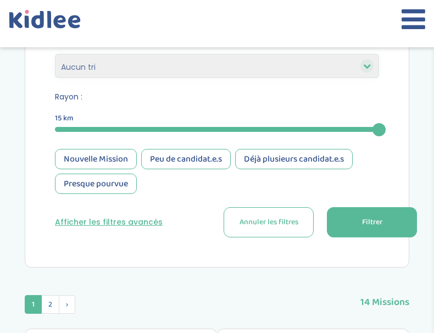
scroll to position [451, 0]
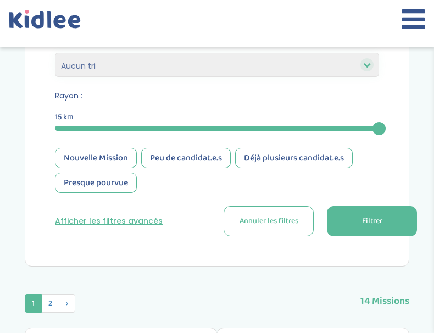
click at [353, 221] on button "Filtrer" at bounding box center [372, 221] width 90 height 30
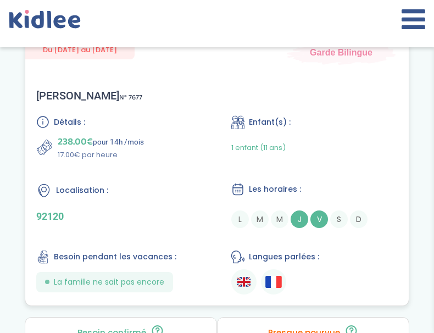
scroll to position [2591, 0]
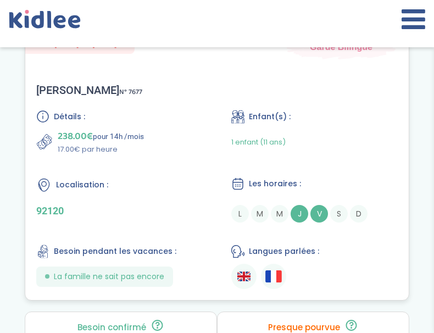
click at [159, 210] on p "92120" at bounding box center [119, 211] width 166 height 12
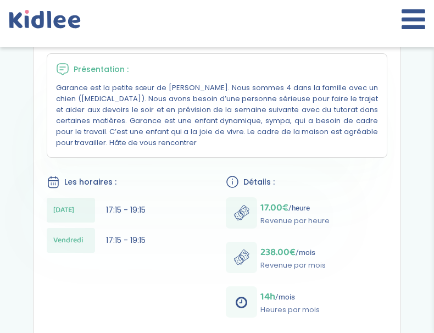
scroll to position [266, 0]
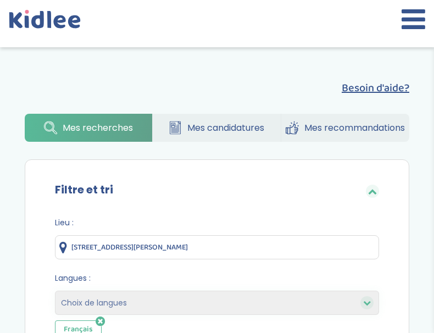
select select "2"
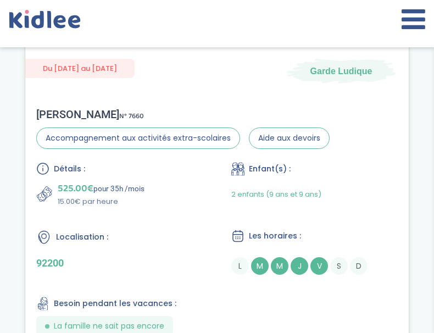
scroll to position [1803, 0]
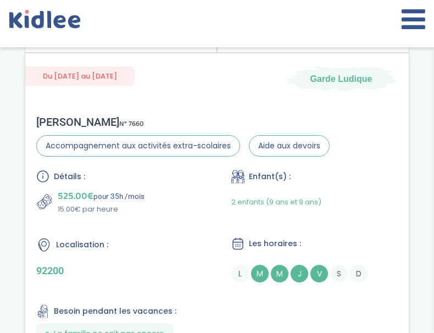
click at [180, 238] on div "Localisation :" at bounding box center [119, 245] width 166 height 16
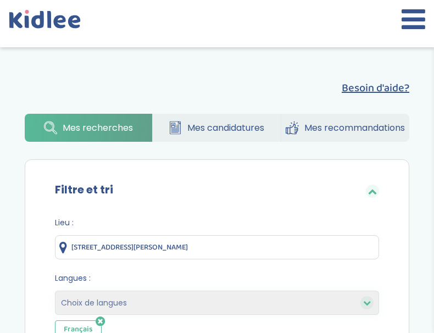
select select "2"
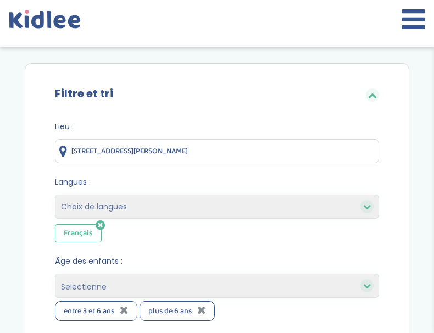
click at [301, 155] on input "110 Avenue Victor Hugo, Boulogne-Billancourt, France" at bounding box center [217, 151] width 324 height 24
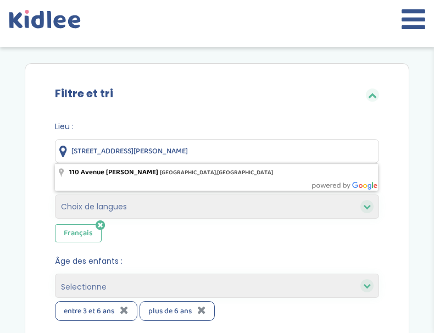
click at [301, 155] on input "110 Avenue Victor Hugo, Boulogne-Billancourt, France" at bounding box center [217, 151] width 324 height 24
click at [292, 152] on input "110 Avenue Victor Hugo, Boulogne-Billancourt, France" at bounding box center [217, 151] width 324 height 24
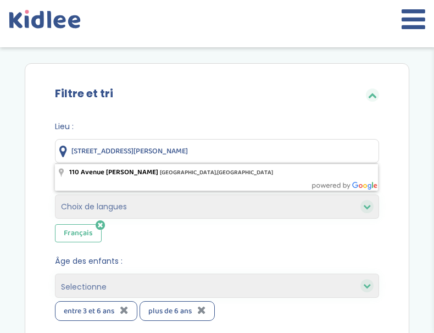
click at [292, 152] on input "110 Avenue Victor Hugo, Boulogne-Billancourt, France" at bounding box center [217, 151] width 324 height 24
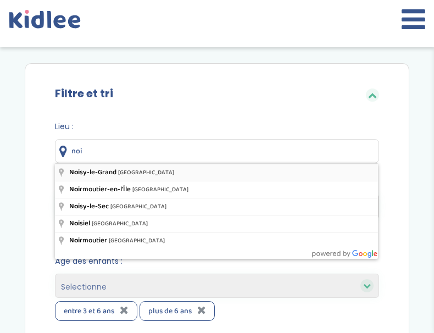
type input "[GEOGRAPHIC_DATA], [GEOGRAPHIC_DATA]"
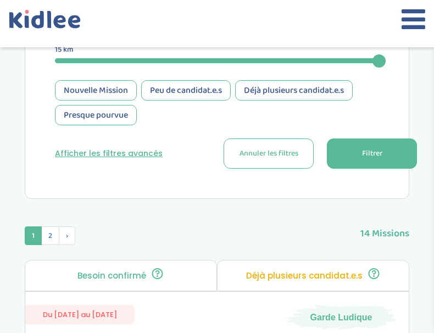
scroll to position [528, 0]
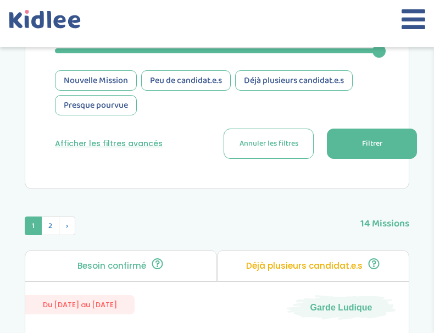
click at [366, 135] on button "Filtrer" at bounding box center [372, 144] width 90 height 30
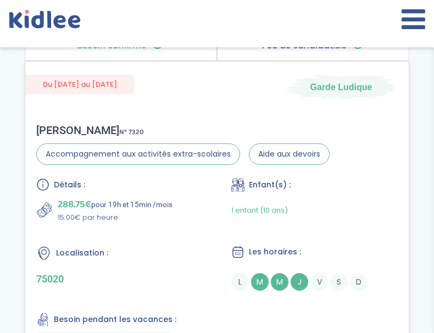
scroll to position [742, 0]
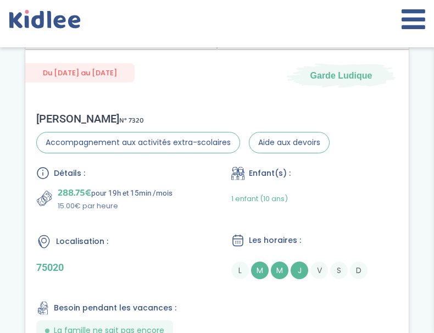
click at [189, 221] on div "Détails : 288.75€ pour 19h et 15min /mois 15.00€ par heure Enfant(s) : 1 enfant…" at bounding box center [216, 253] width 361 height 174
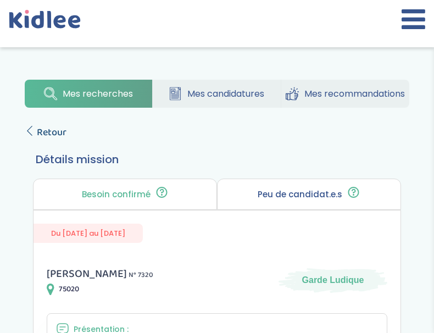
click at [30, 131] on icon at bounding box center [30, 131] width 10 height 10
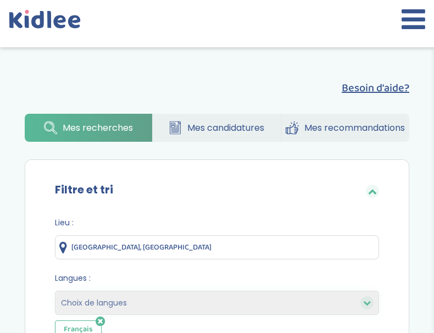
select select "2"
click at [413, 15] on icon at bounding box center [414, 18] width 24 height 27
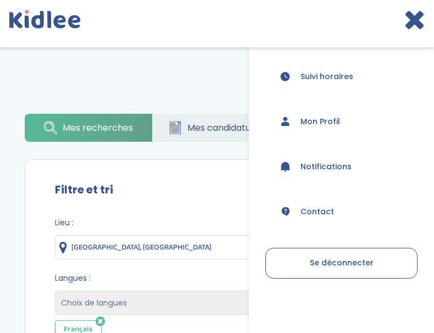
scroll to position [319, 0]
